Goal: Task Accomplishment & Management: Use online tool/utility

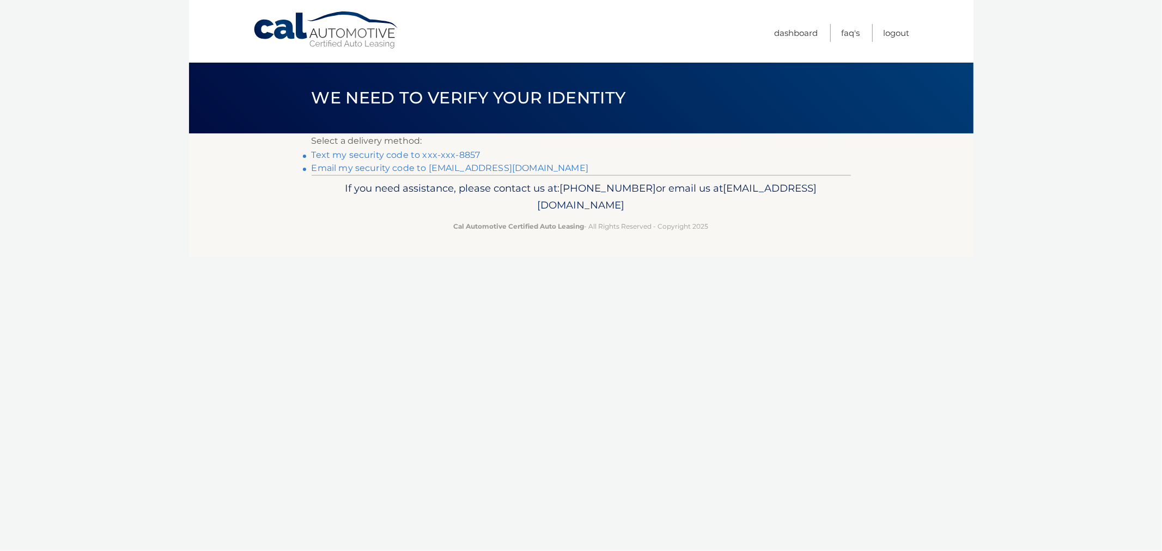
click at [440, 155] on link "Text my security code to xxx-xxx-8857" at bounding box center [396, 155] width 169 height 10
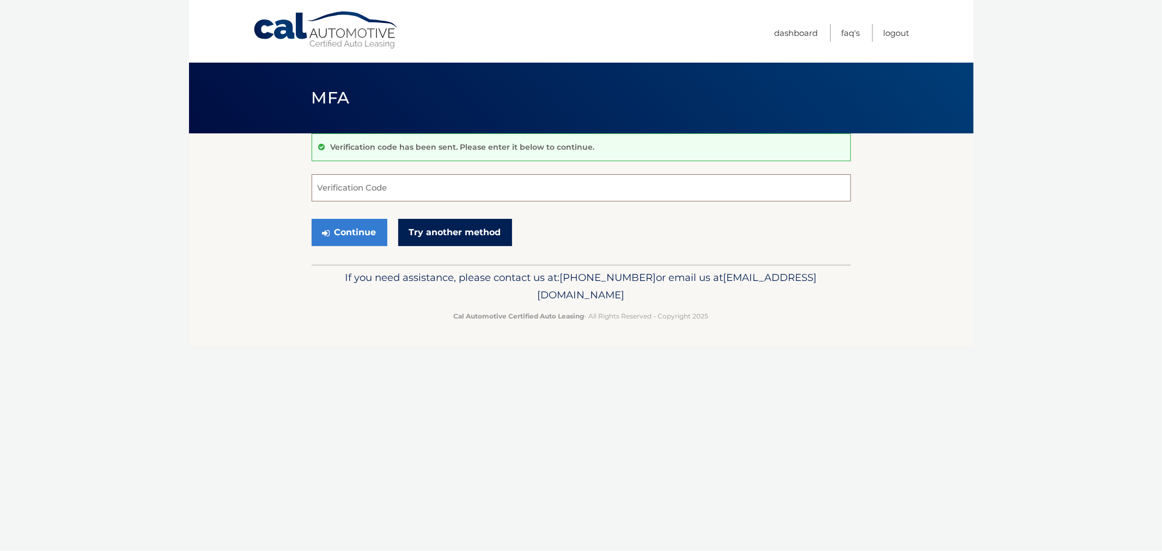
click at [402, 224] on form "Verification Code Continue Try another method" at bounding box center [581, 212] width 539 height 77
type input "270966"
click at [312, 219] on button "Continue" at bounding box center [350, 232] width 76 height 27
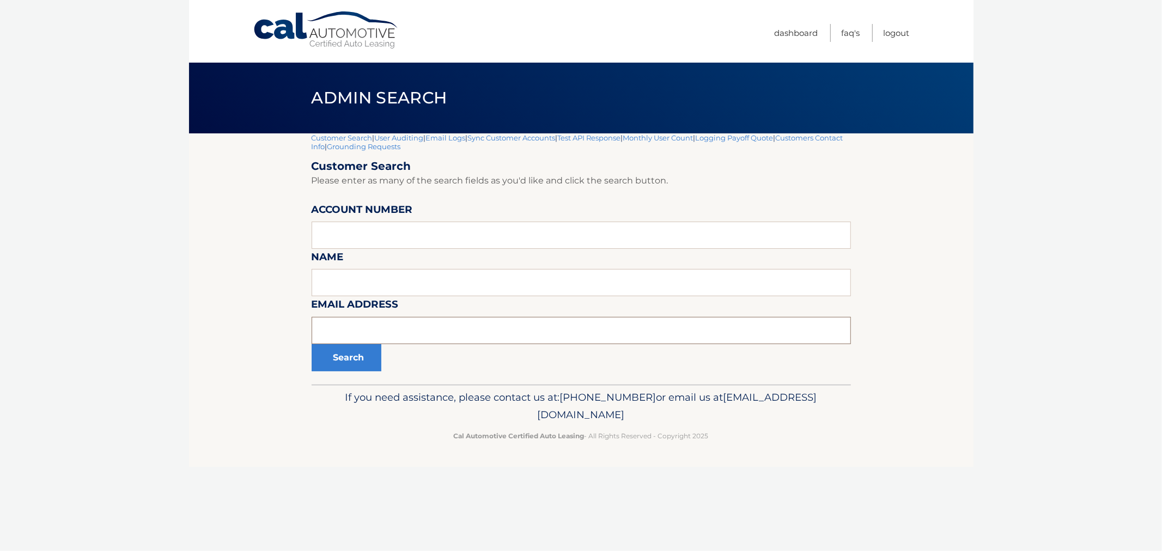
click at [365, 333] on input "text" at bounding box center [581, 330] width 539 height 27
paste input "[EMAIL_ADDRESS][DOMAIN_NAME]"
type input "lauren.estelle2@gmail.com"
click at [352, 362] on button "Search" at bounding box center [347, 357] width 70 height 27
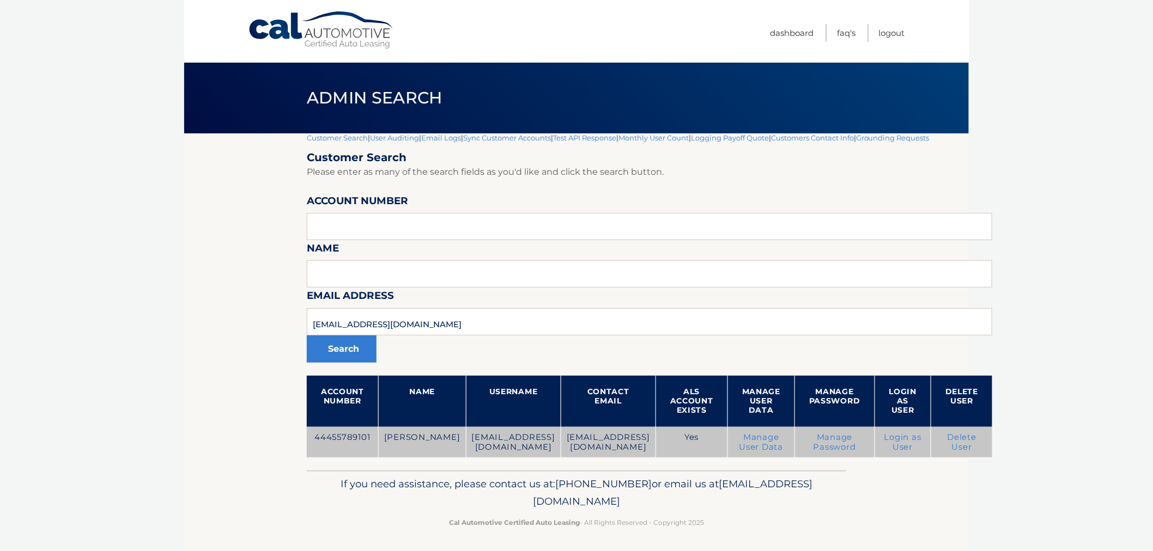
click at [312, 432] on td "44455789101" at bounding box center [342, 442] width 71 height 31
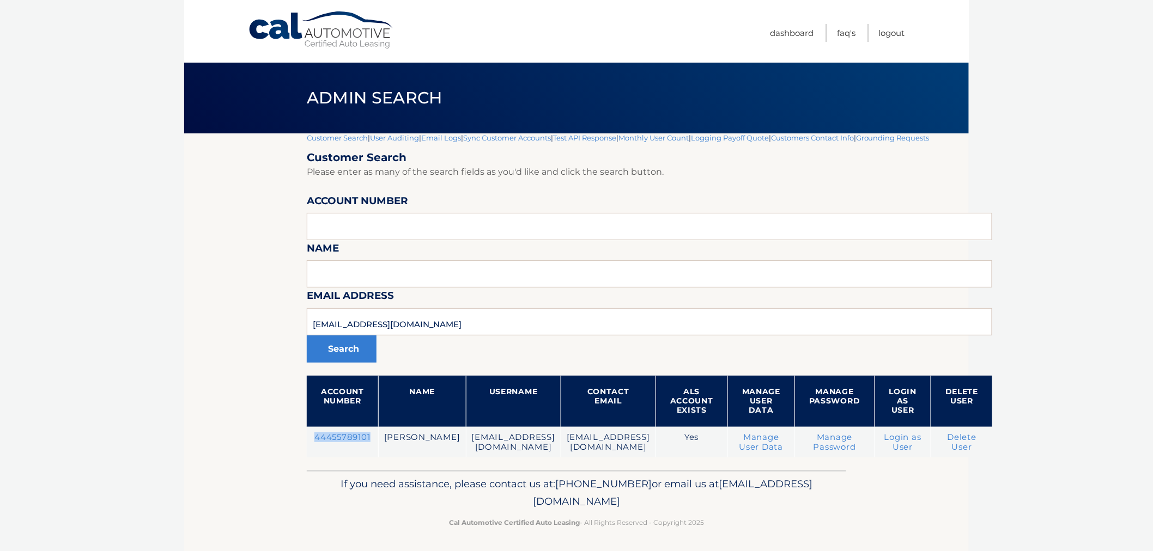
copy td "44455789101"
drag, startPoint x: 248, startPoint y: 314, endPoint x: 252, endPoint y: 319, distance: 6.6
click at [194, 312] on section "Customer Search | User Auditing | Email Logs | Sync Customer Accounts | Test AP…" at bounding box center [576, 301] width 785 height 337
paste input "sun.reed"
type input "sun.reed@gmail.com"
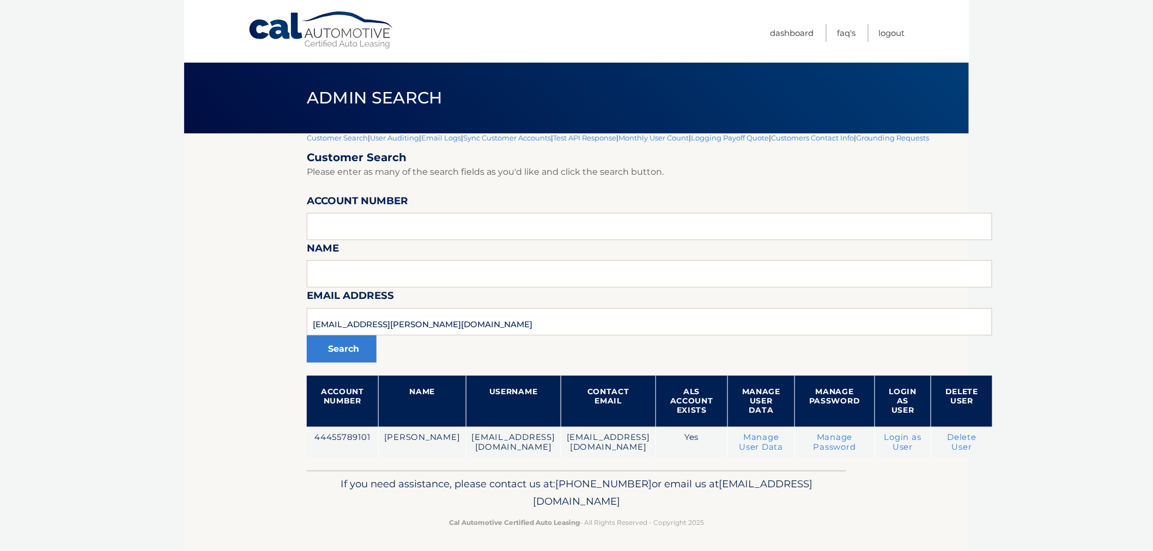
drag, startPoint x: 379, startPoint y: 349, endPoint x: 373, endPoint y: 351, distance: 6.4
click at [378, 349] on div "Search" at bounding box center [649, 349] width 685 height 27
click at [351, 352] on button "Search" at bounding box center [342, 349] width 70 height 27
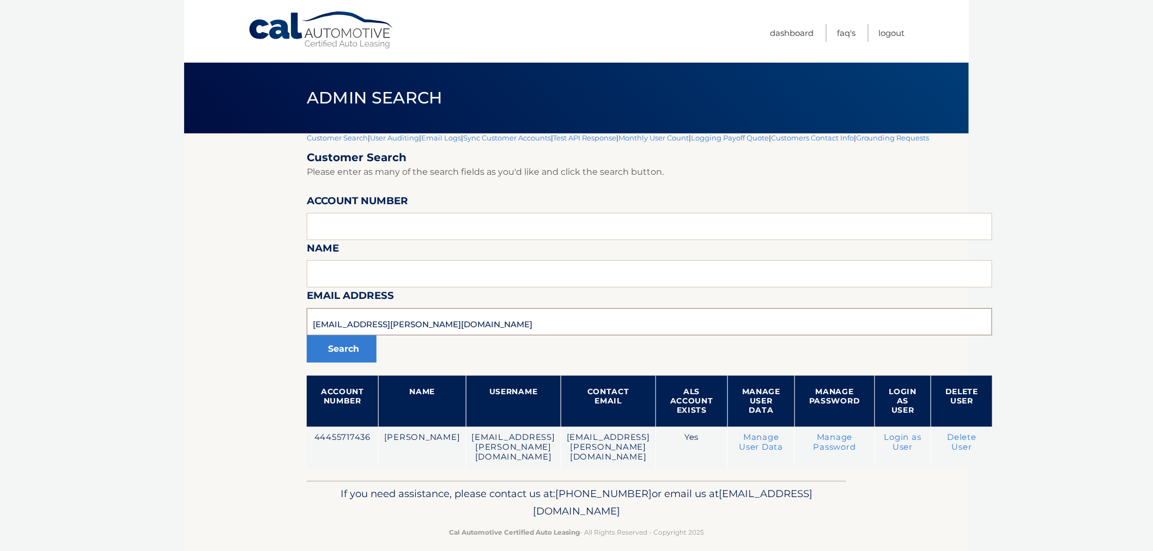
drag, startPoint x: 476, startPoint y: 319, endPoint x: 525, endPoint y: 361, distance: 64.5
click at [208, 322] on section "Customer Search | User Auditing | Email Logs | Sync Customer Accounts | Test AP…" at bounding box center [576, 307] width 785 height 348
paste input "armelle.[PERSON_NAME]@hot"
type input "[PERSON_NAME][EMAIL_ADDRESS][PERSON_NAME][DOMAIN_NAME]"
click at [307, 336] on button "Search" at bounding box center [342, 349] width 70 height 27
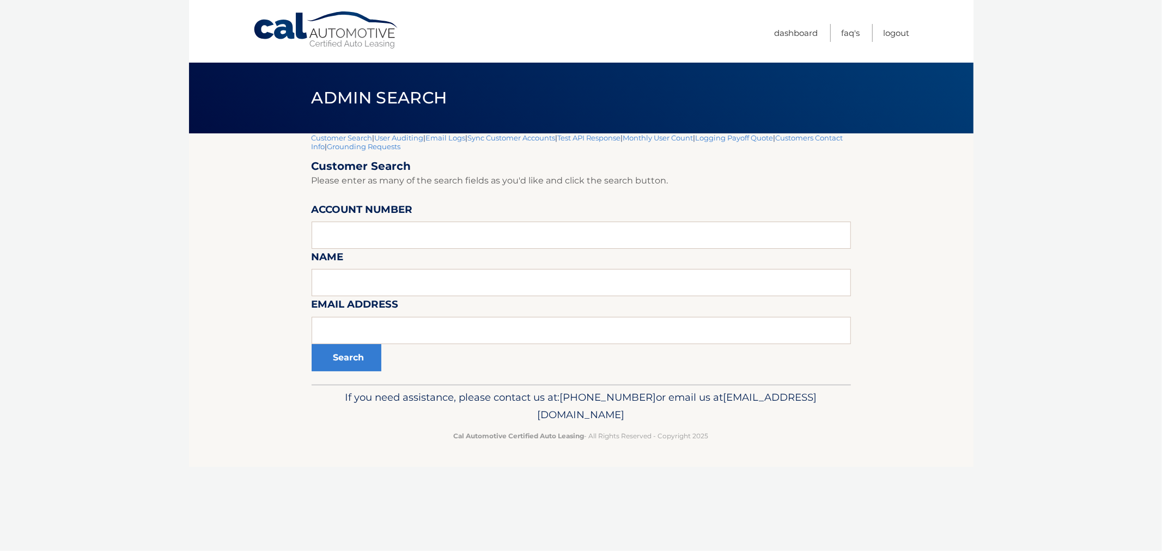
drag, startPoint x: 385, startPoint y: 352, endPoint x: 390, endPoint y: 325, distance: 27.1
click at [385, 351] on div "Search" at bounding box center [581, 357] width 539 height 27
click at [390, 325] on input "text" at bounding box center [581, 330] width 539 height 27
paste input "armelle.bellefleur@hotmail.com"
type input "carmelle.bellefleur@hotmail.com"
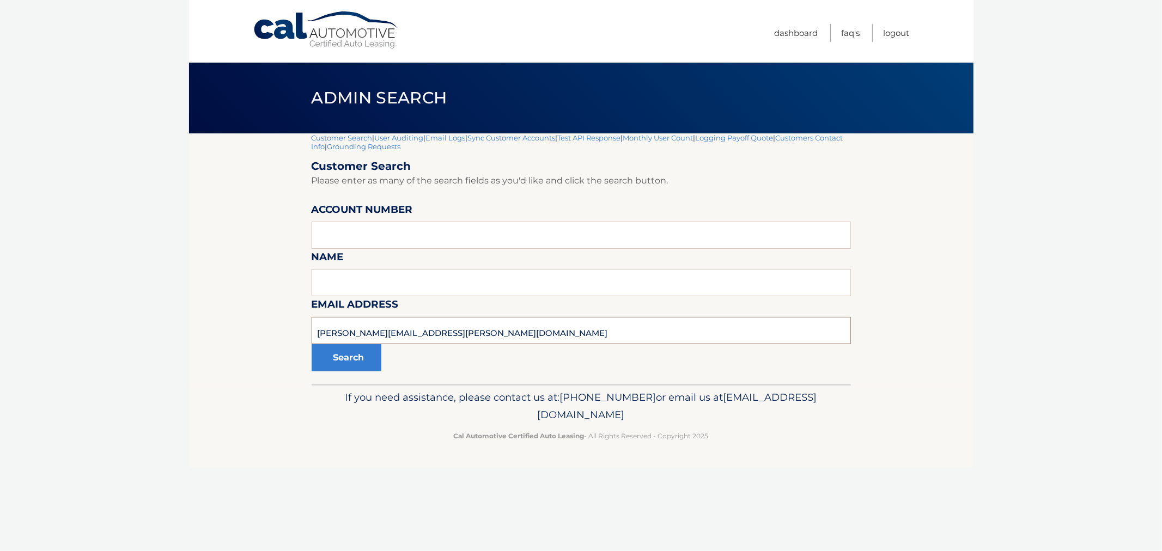
click at [312, 344] on button "Search" at bounding box center [347, 357] width 70 height 27
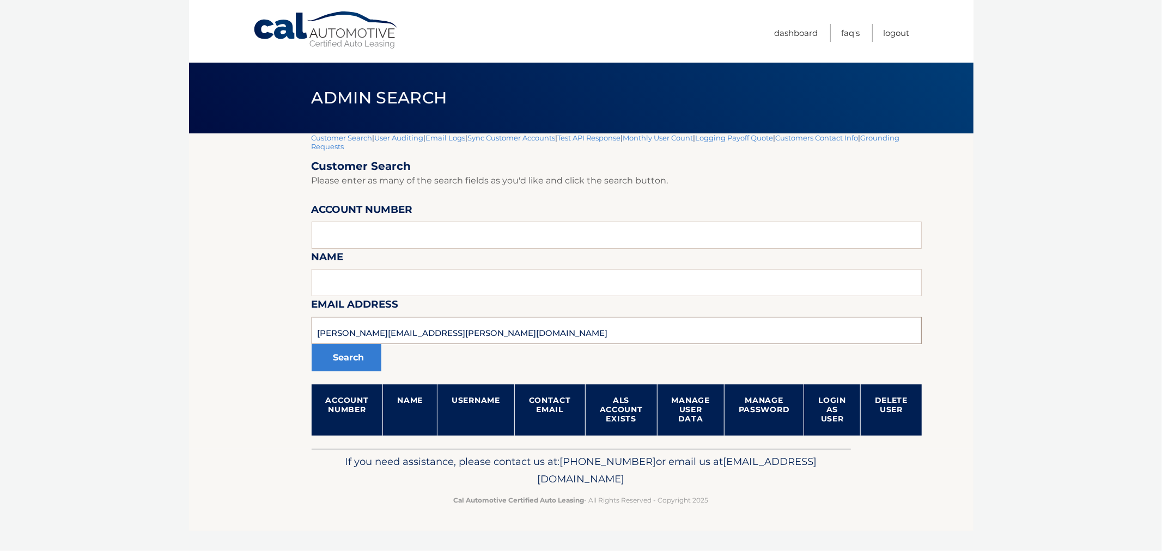
drag, startPoint x: 439, startPoint y: 324, endPoint x: 218, endPoint y: 335, distance: 221.5
click at [203, 333] on section "Customer Search | User Auditing | Email Logs | Sync Customer Accounts | Test AP…" at bounding box center [581, 290] width 785 height 315
drag, startPoint x: 198, startPoint y: 327, endPoint x: 203, endPoint y: 314, distance: 14.7
click at [202, 318] on section "Customer Search | User Auditing | Email Logs | Sync Customer Accounts | Test AP…" at bounding box center [581, 290] width 785 height 315
click at [393, 227] on input "text" at bounding box center [617, 235] width 611 height 27
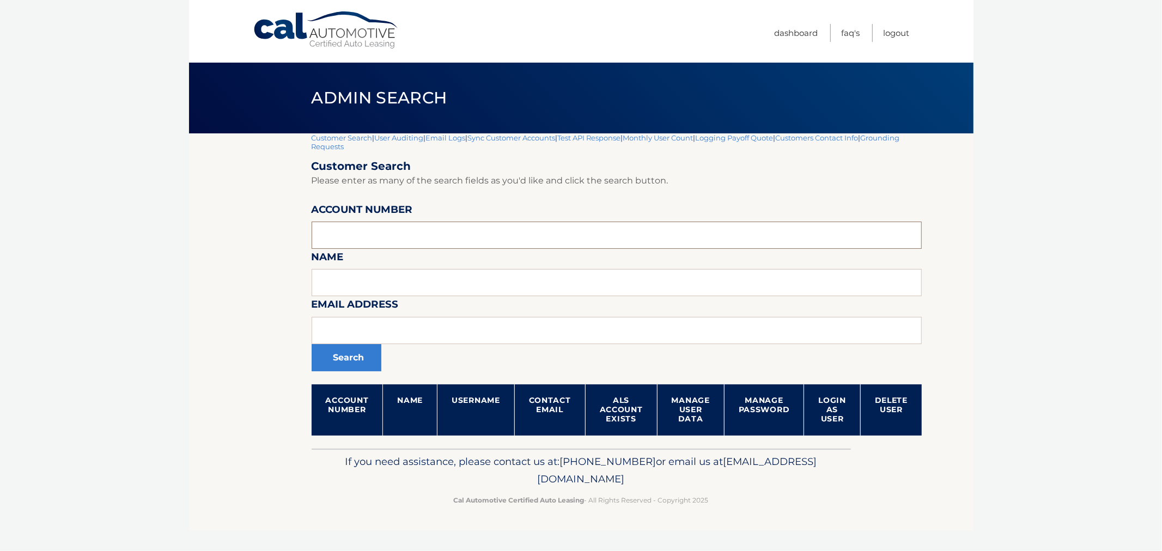
paste input "44455739150"
type input "44455739150"
click at [350, 357] on button "Search" at bounding box center [347, 357] width 70 height 27
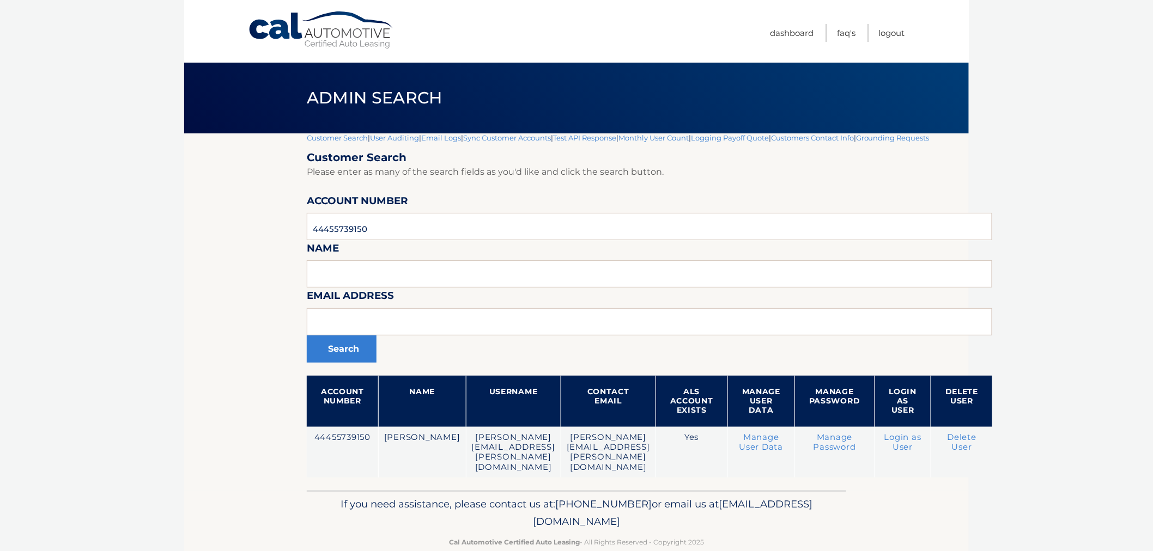
drag, startPoint x: 249, startPoint y: 338, endPoint x: 239, endPoint y: 329, distance: 14.3
click at [248, 338] on section "Customer Search | User Auditing | Email Logs | Sync Customer Accounts | Test AP…" at bounding box center [576, 311] width 785 height 357
click at [470, 314] on form "Customer Search Please enter as many of the search fields as you'd like and cli…" at bounding box center [649, 314] width 685 height 327
click at [459, 325] on input "text" at bounding box center [649, 321] width 685 height 27
click at [443, 331] on input "text" at bounding box center [649, 321] width 685 height 27
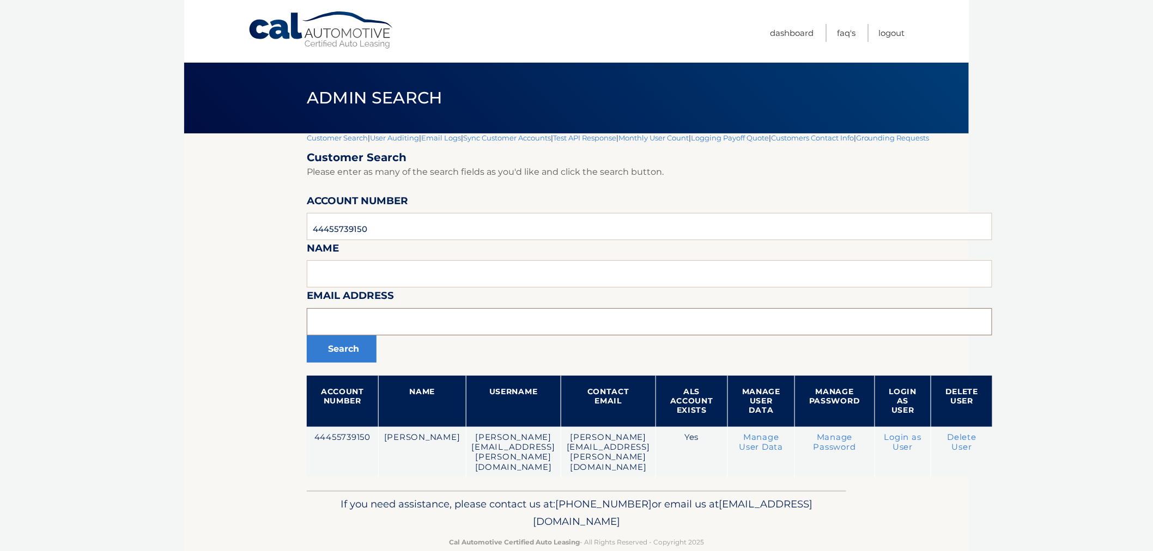
click at [425, 324] on input "text" at bounding box center [649, 321] width 685 height 27
paste input "melaniemurdock22@gmail.com"
type input "melaniemurdock22@gmail.com"
drag, startPoint x: 415, startPoint y: 236, endPoint x: 166, endPoint y: 215, distance: 250.4
click at [166, 216] on body "Cal Automotive Menu Dashboard FAQ's Logout |" at bounding box center [576, 275] width 1153 height 551
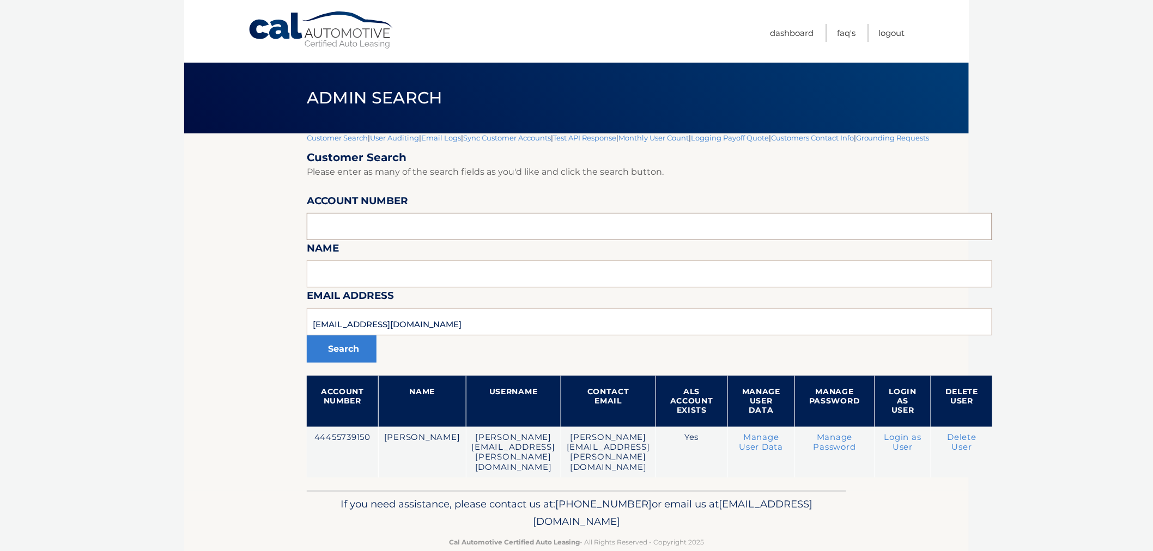
click at [307, 336] on button "Search" at bounding box center [342, 349] width 70 height 27
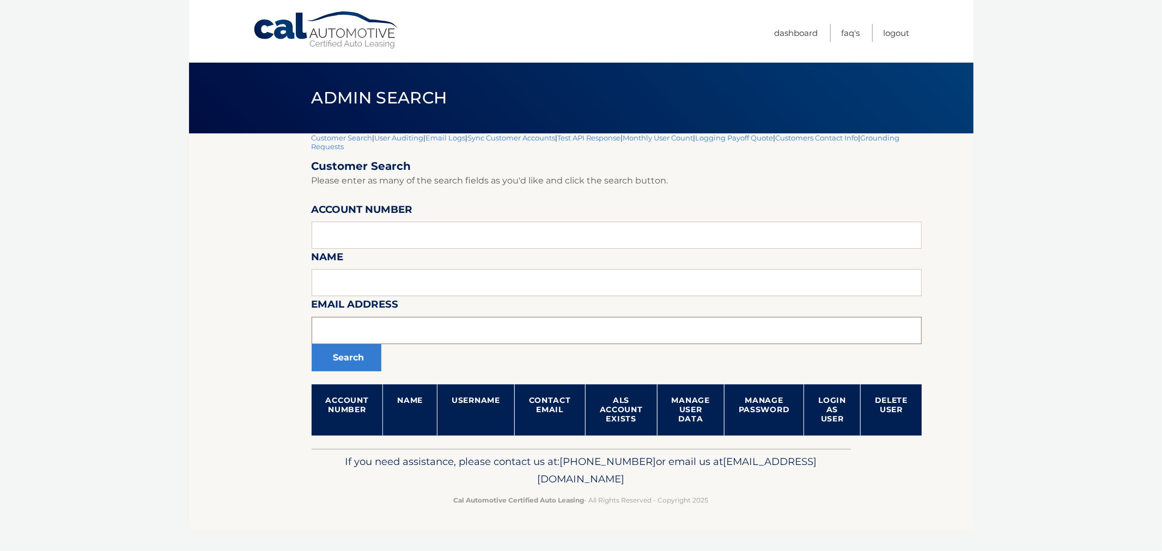
drag, startPoint x: 524, startPoint y: 333, endPoint x: 515, endPoint y: 333, distance: 8.7
click at [515, 334] on input "text" at bounding box center [617, 330] width 611 height 27
paste input "[EMAIL_ADDRESS][DOMAIN_NAME]"
type input "[EMAIL_ADDRESS][DOMAIN_NAME]"
click at [384, 357] on div "Search" at bounding box center [617, 357] width 611 height 27
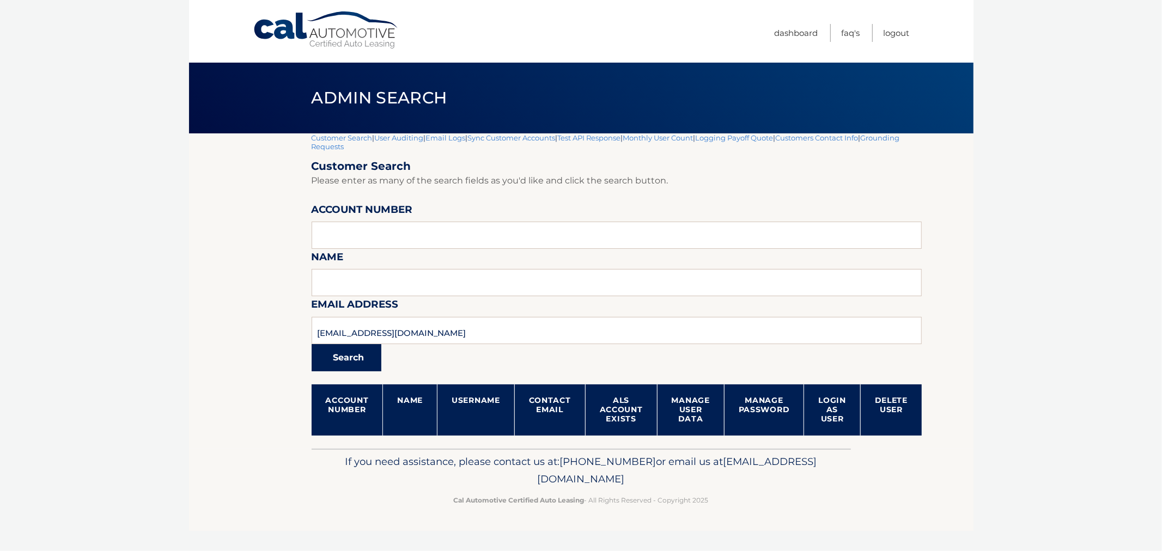
click at [368, 355] on button "Search" at bounding box center [347, 357] width 70 height 27
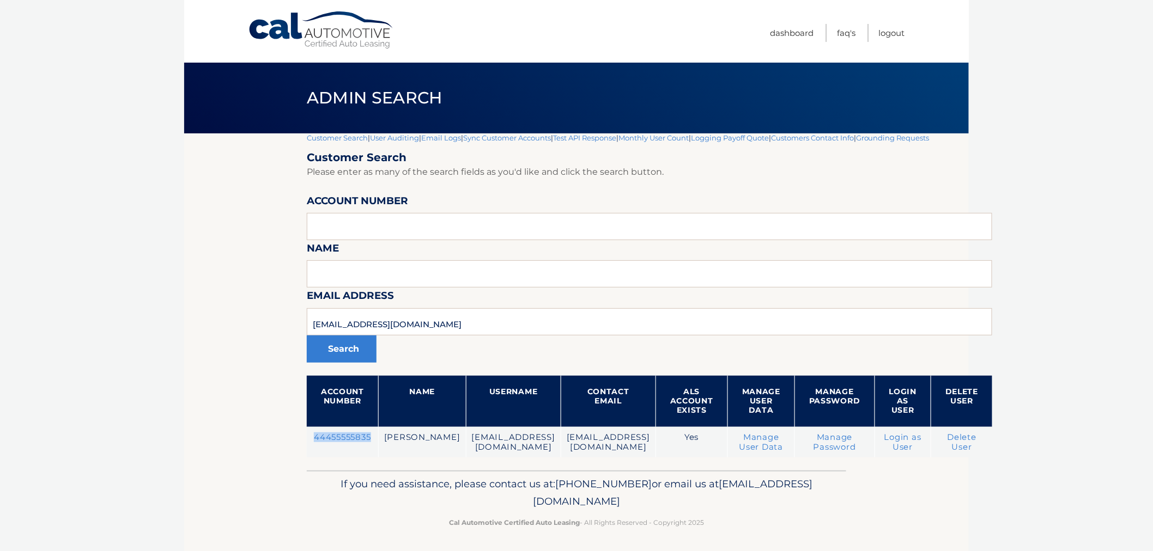
click at [337, 442] on td "44455555835" at bounding box center [342, 442] width 71 height 31
drag, startPoint x: 415, startPoint y: 317, endPoint x: 223, endPoint y: 325, distance: 191.9
click at [217, 328] on section "Customer Search | User Auditing | Email Logs | Sync Customer Accounts | Test AP…" at bounding box center [576, 301] width 785 height 337
paste input "becker1618@yahoo"
type input "becker1618@yahoo.com"
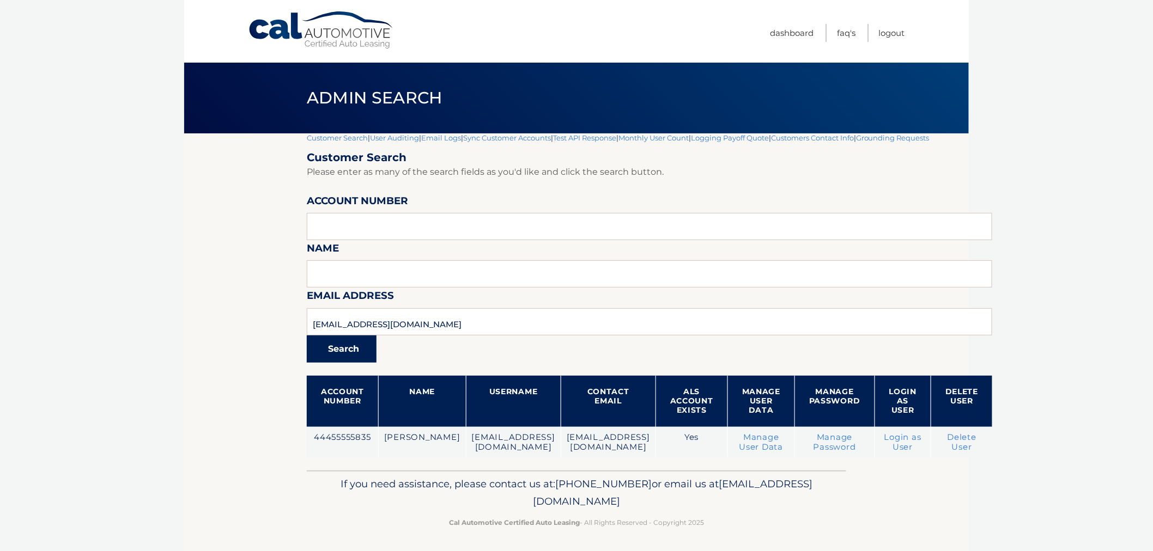
click at [335, 350] on button "Search" at bounding box center [342, 349] width 70 height 27
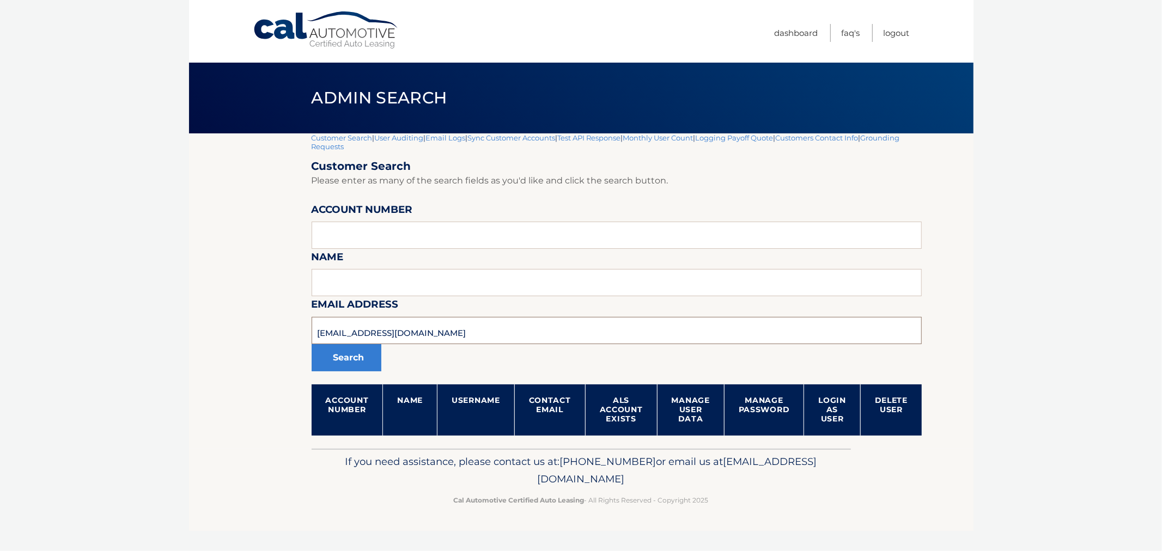
drag, startPoint x: 459, startPoint y: 330, endPoint x: 233, endPoint y: 330, distance: 226.1
click at [226, 333] on section "Customer Search | User Auditing | Email Logs | Sync Customer Accounts | Test AP…" at bounding box center [581, 290] width 785 height 315
paste input "pcriscuola@fastmail"
type input "pcriscuola@fastmail.com"
click at [349, 370] on button "Search" at bounding box center [347, 357] width 70 height 27
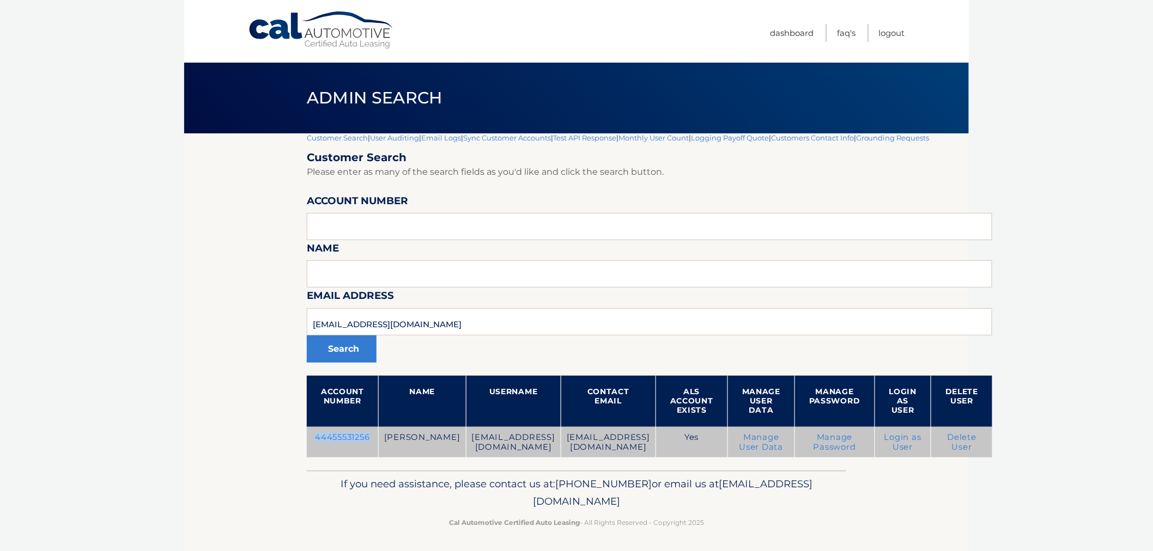
click at [345, 435] on td "44455531256" at bounding box center [342, 442] width 71 height 31
